Goal: Task Accomplishment & Management: Complete application form

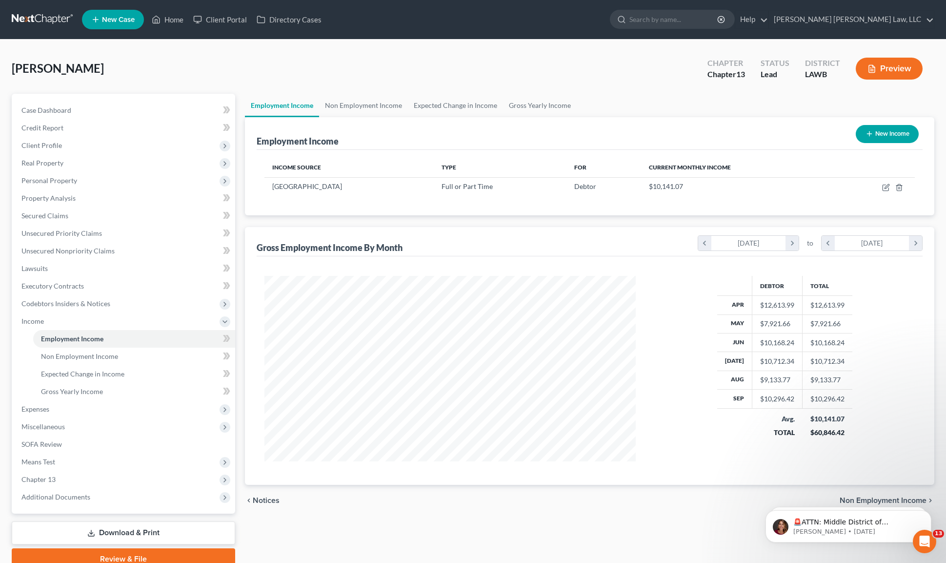
scroll to position [185, 391]
click at [25, 22] on link at bounding box center [43, 20] width 62 height 18
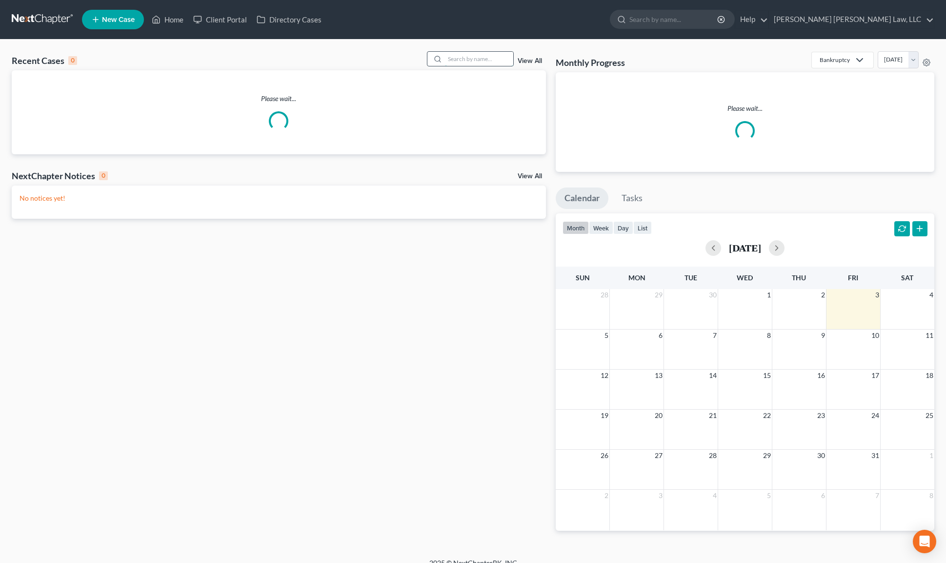
click at [472, 59] on input "search" at bounding box center [479, 59] width 68 height 14
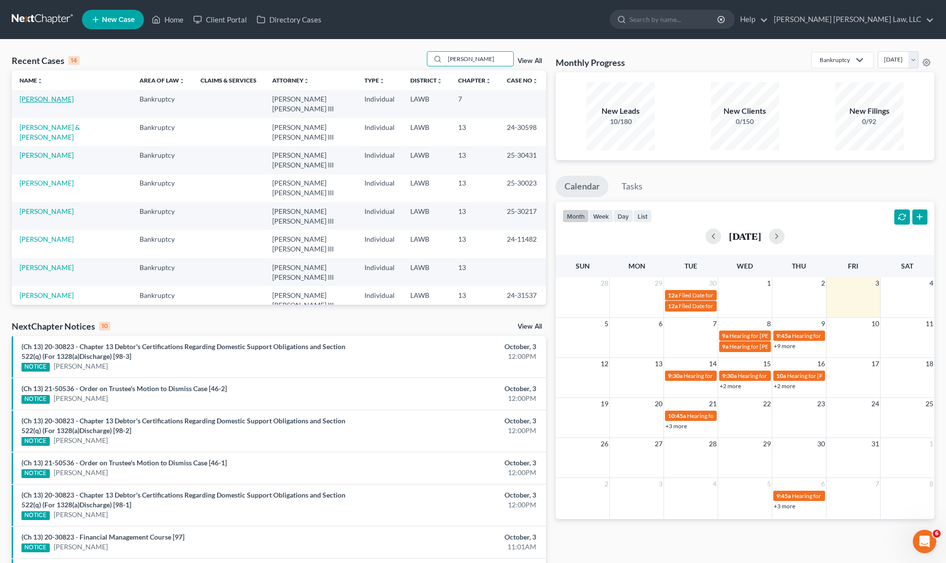
type input "[PERSON_NAME]"
click at [57, 99] on link "[PERSON_NAME]" at bounding box center [47, 99] width 54 height 8
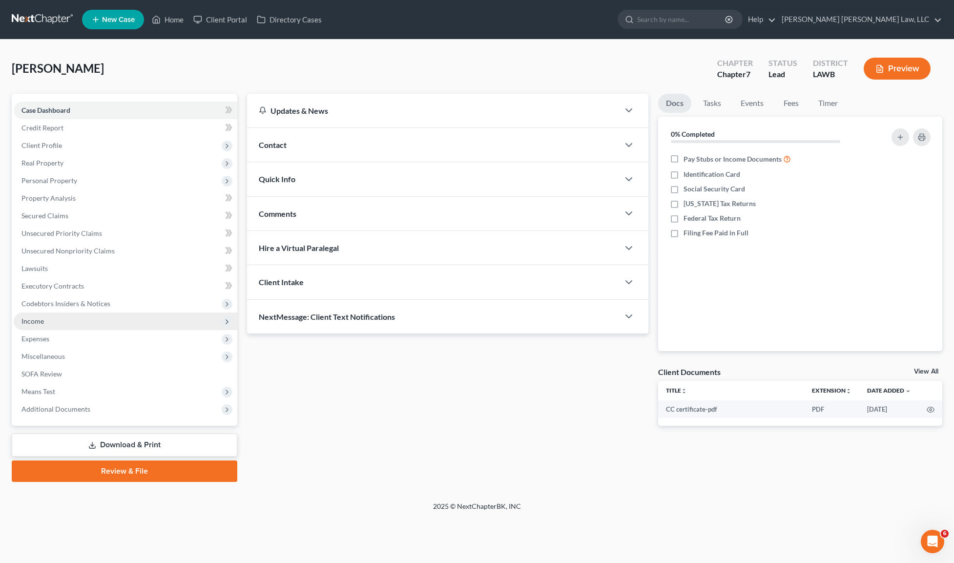
click at [42, 318] on span "Income" at bounding box center [32, 321] width 22 height 8
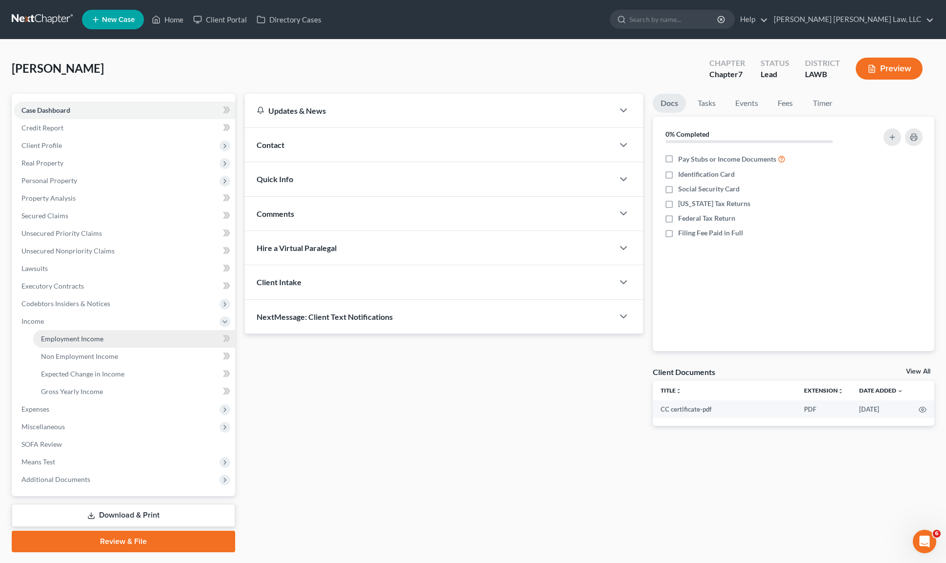
click at [60, 345] on link "Employment Income" at bounding box center [134, 339] width 202 height 18
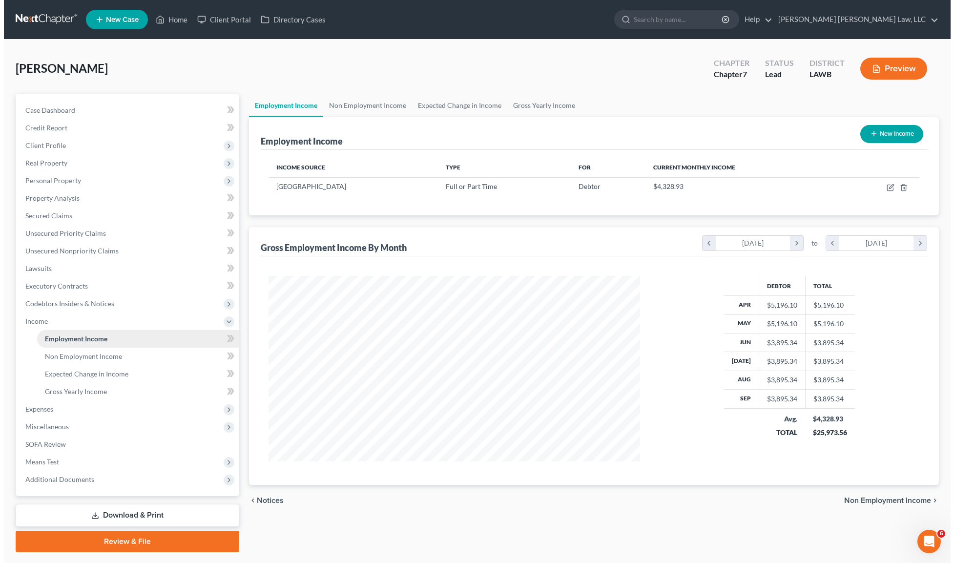
scroll to position [185, 391]
click at [884, 187] on icon "button" at bounding box center [887, 188] width 8 height 8
select select "0"
select select "19"
select select "2"
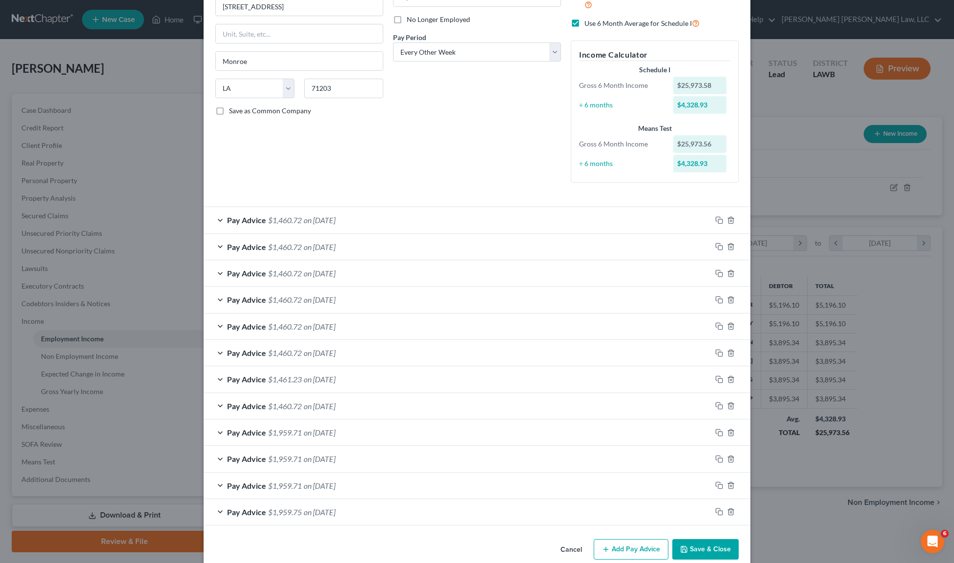
scroll to position [139, 0]
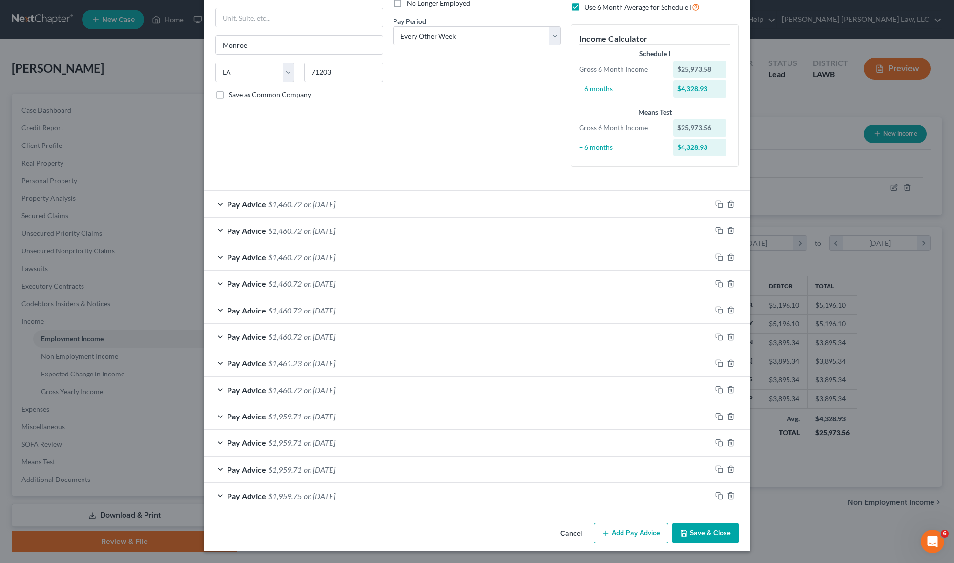
click at [324, 495] on span "on [DATE]" at bounding box center [320, 495] width 32 height 9
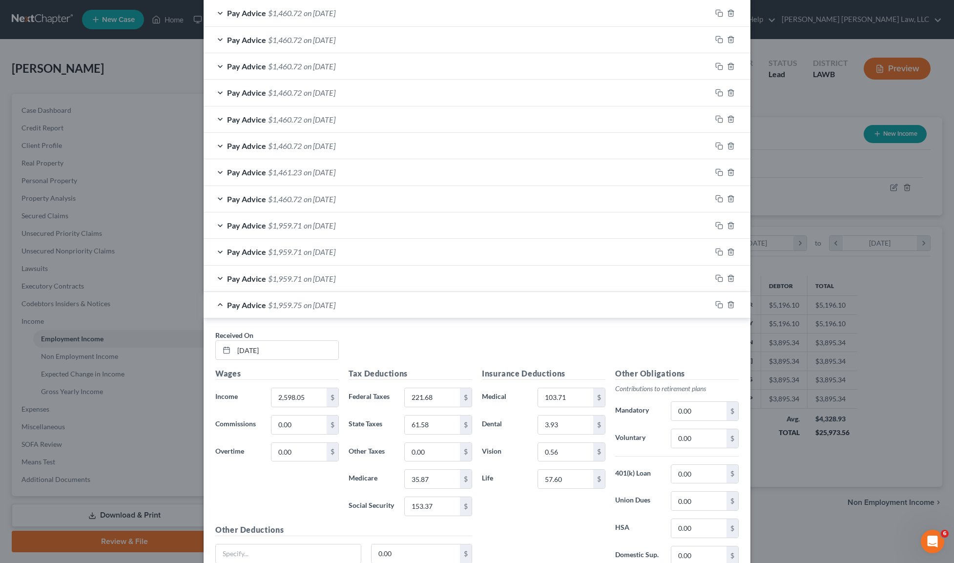
scroll to position [415, 0]
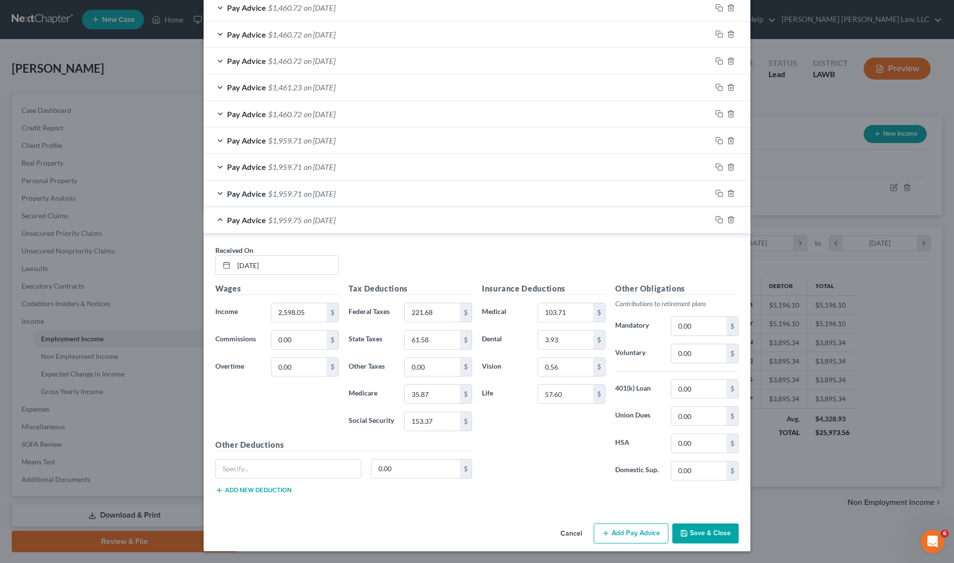
click at [315, 189] on span "on [DATE]" at bounding box center [320, 193] width 32 height 9
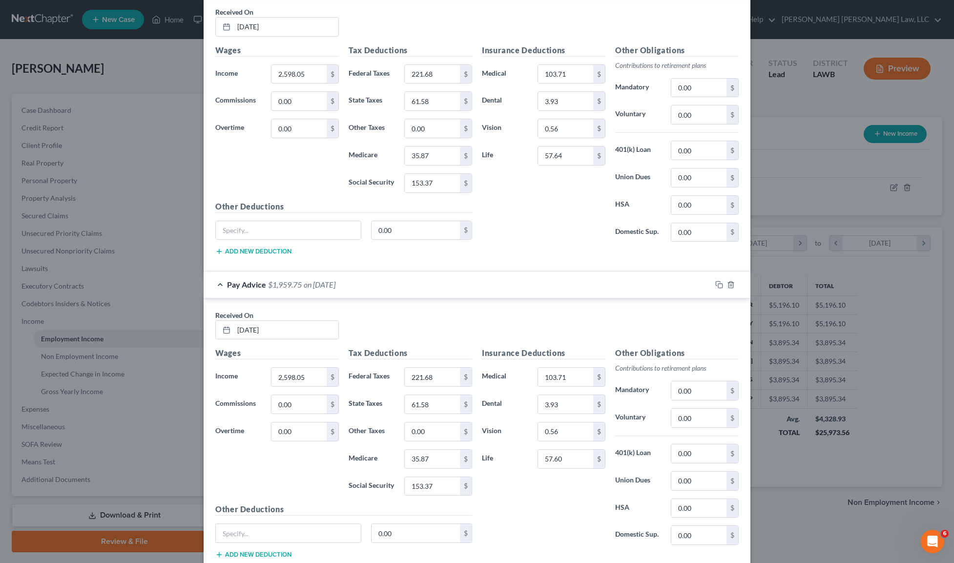
scroll to position [692, 0]
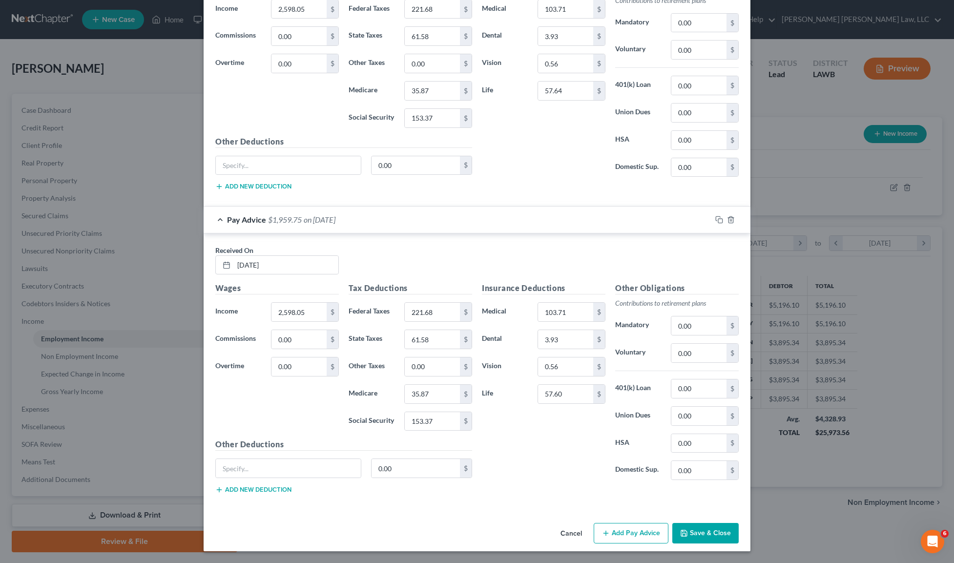
click at [304, 220] on span "on [DATE]" at bounding box center [320, 219] width 32 height 9
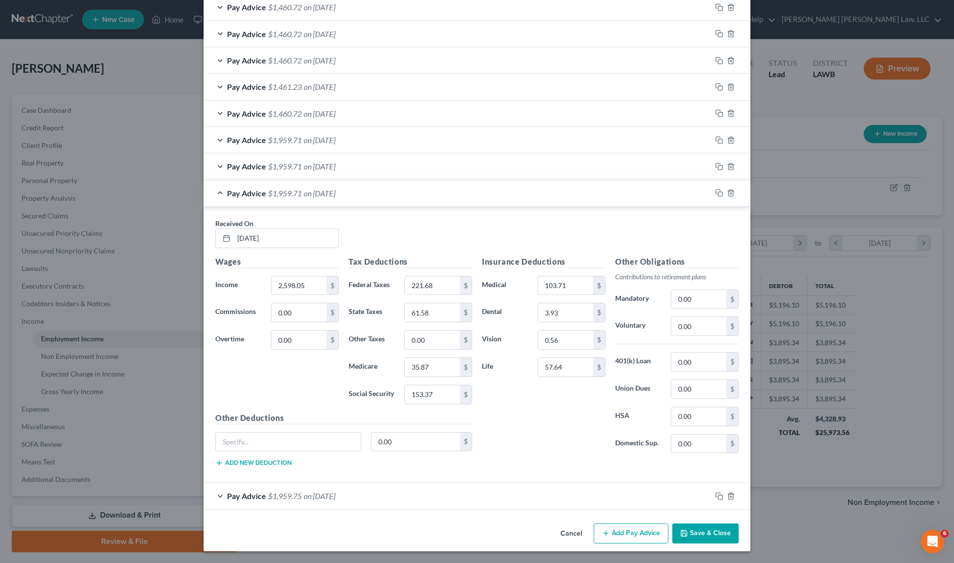
scroll to position [415, 0]
click at [311, 187] on div "Pay Advice $1,959.71 on [DATE]" at bounding box center [458, 193] width 508 height 26
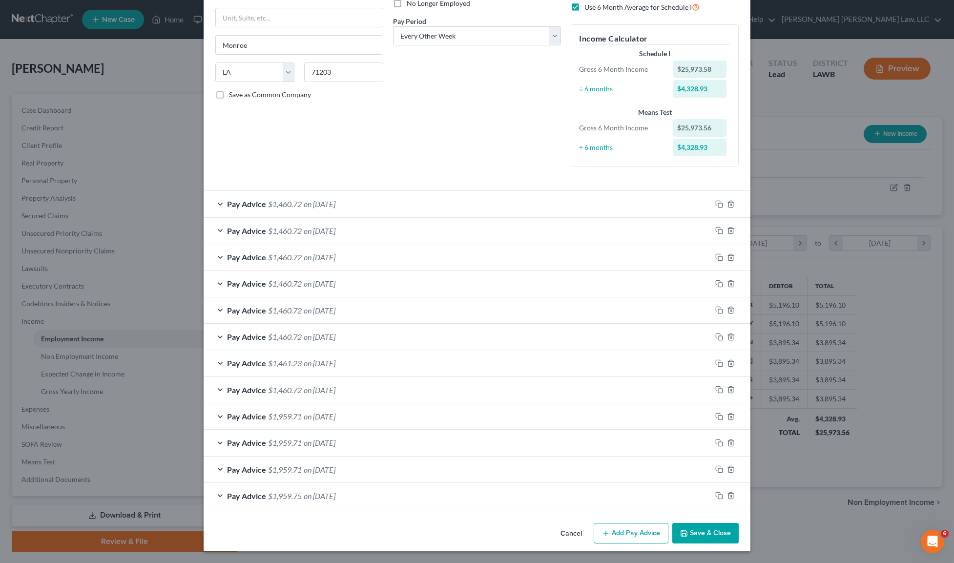
scroll to position [139, 0]
click at [305, 202] on span "on [DATE]" at bounding box center [320, 203] width 32 height 9
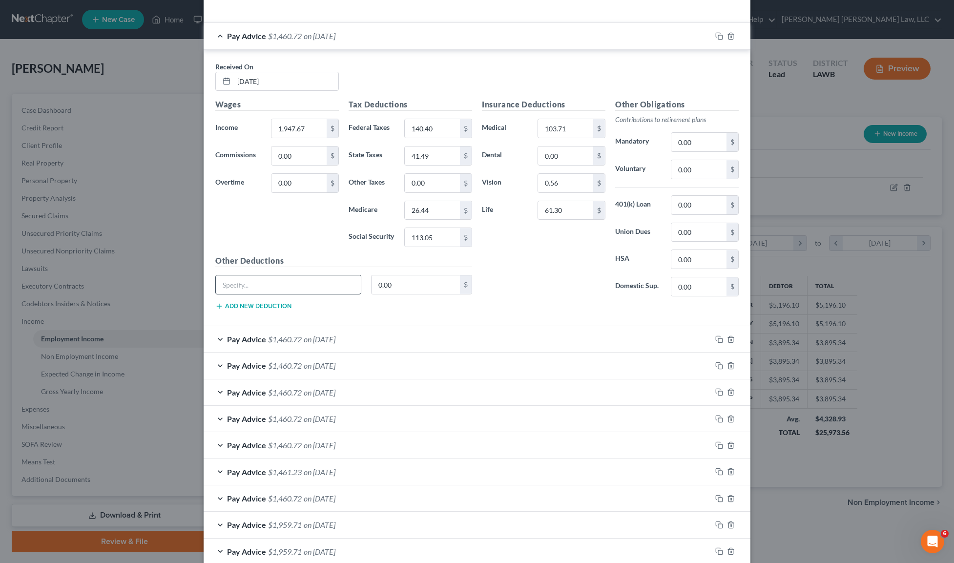
scroll to position [230, 0]
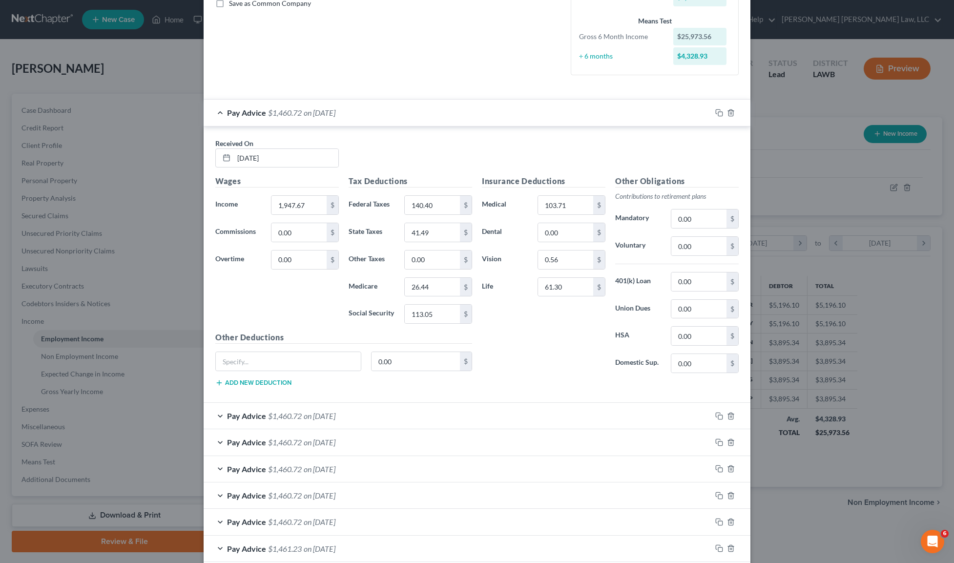
click at [357, 414] on div "Pay Advice $1,460.72 on [DATE]" at bounding box center [458, 416] width 508 height 26
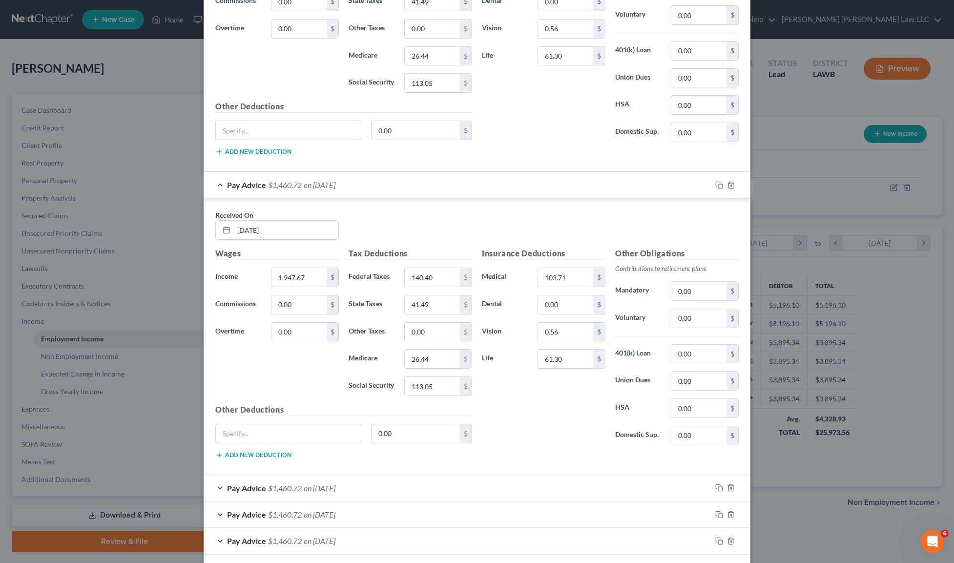
scroll to position [565, 0]
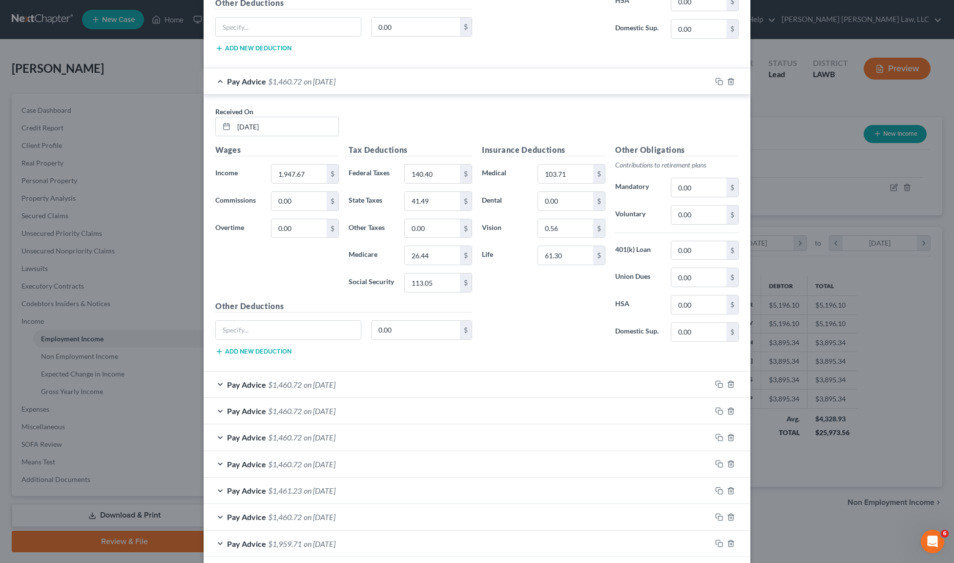
click at [319, 379] on div "Pay Advice $1,460.72 on [DATE]" at bounding box center [458, 384] width 508 height 26
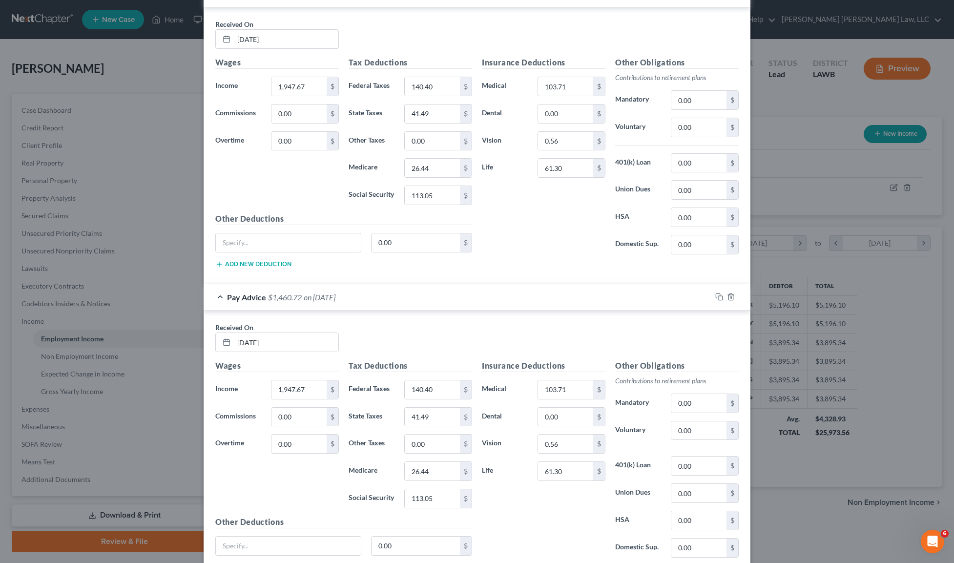
scroll to position [795, 0]
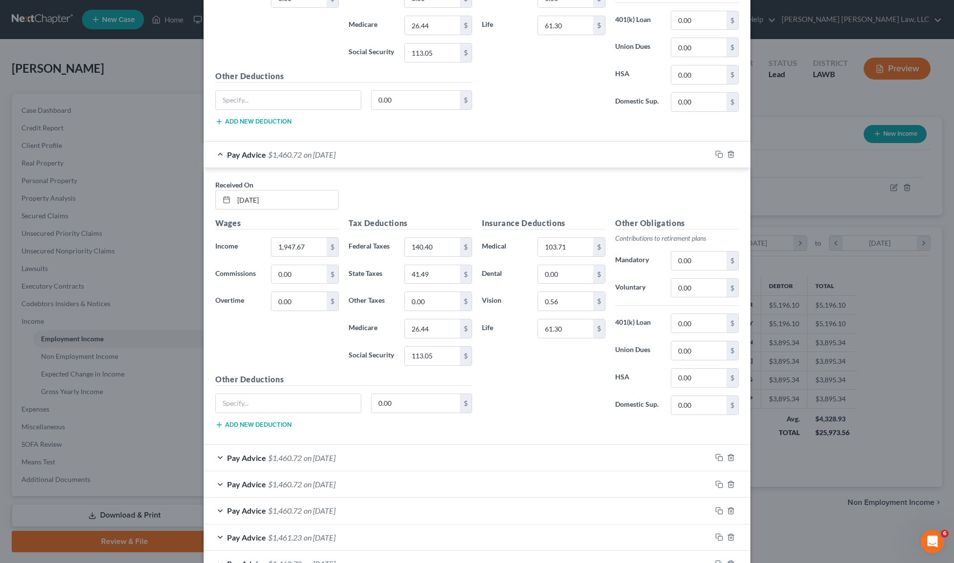
click at [335, 454] on span "on [DATE]" at bounding box center [320, 457] width 32 height 9
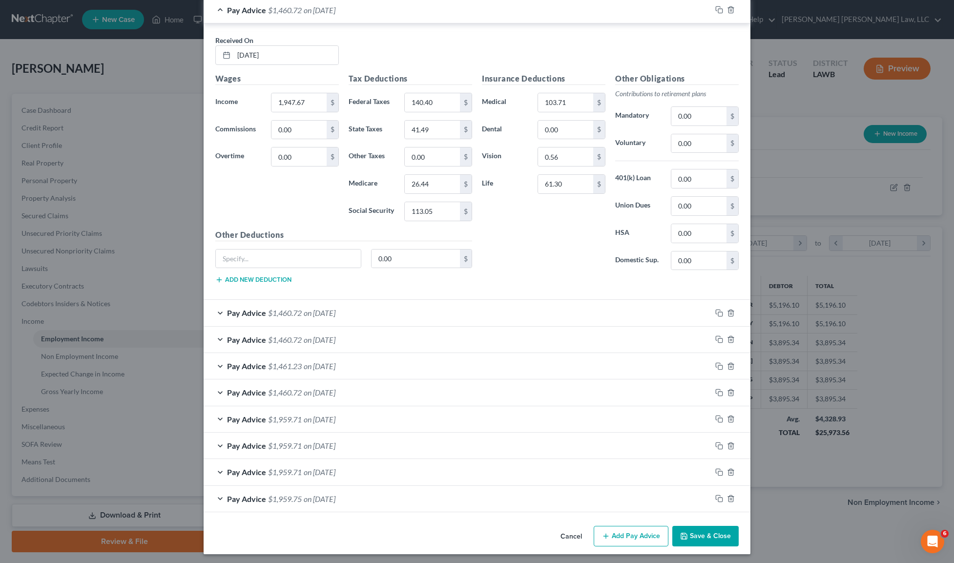
scroll to position [1245, 0]
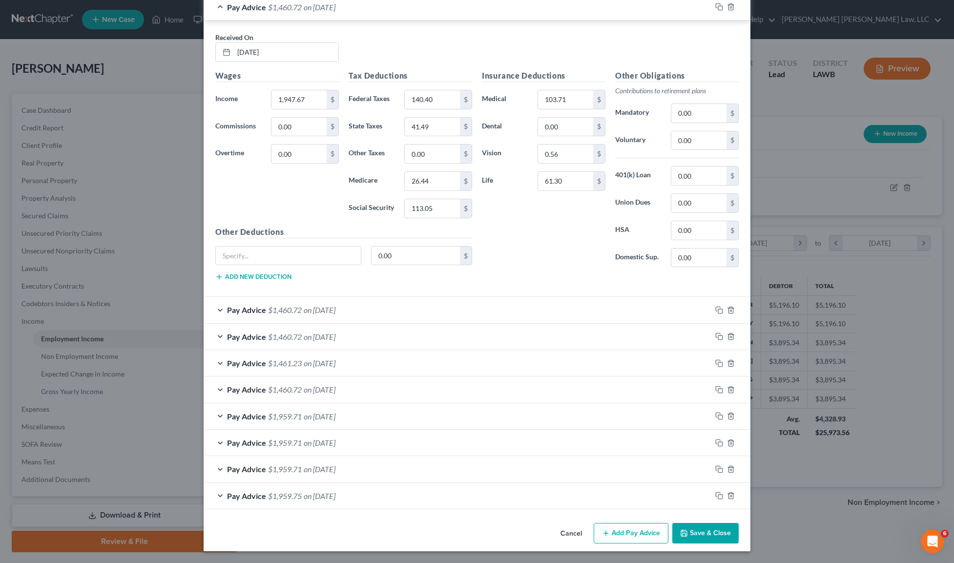
click at [332, 309] on span "on [DATE]" at bounding box center [320, 309] width 32 height 9
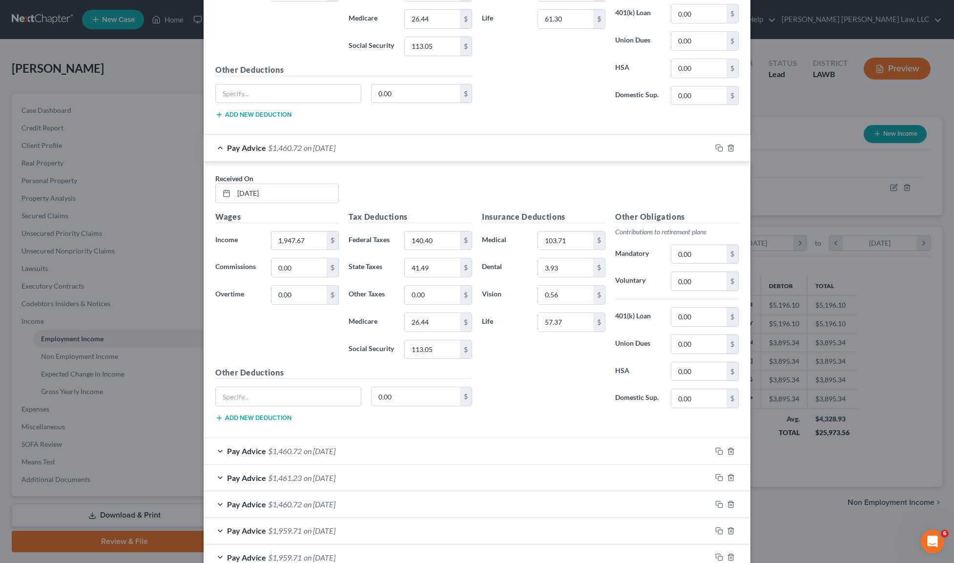
scroll to position [1408, 0]
